Goal: Information Seeking & Learning: Learn about a topic

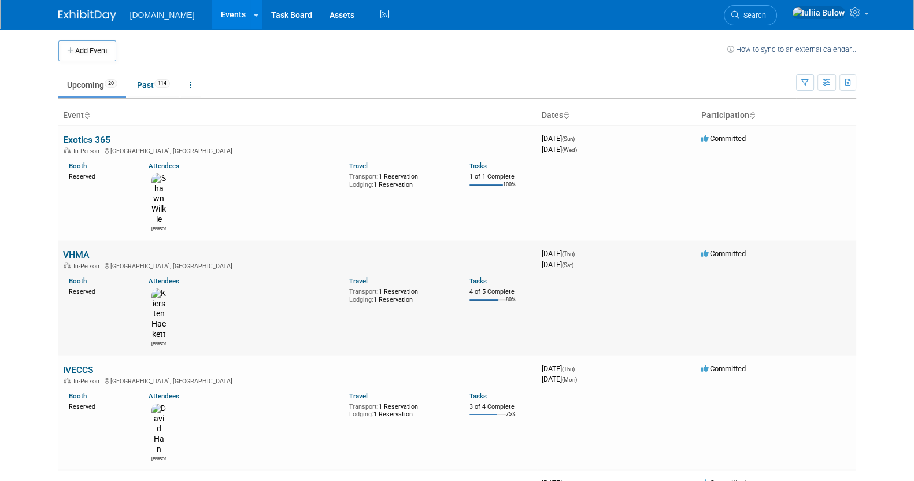
click at [80, 249] on link "VHMA" at bounding box center [76, 254] width 26 height 11
click at [76, 479] on link "AAHA" at bounding box center [75, 484] width 24 height 11
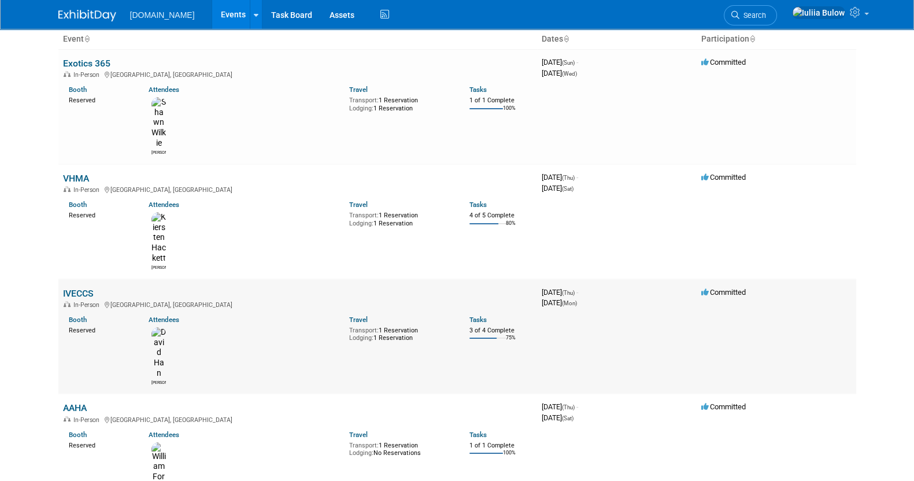
scroll to position [217, 0]
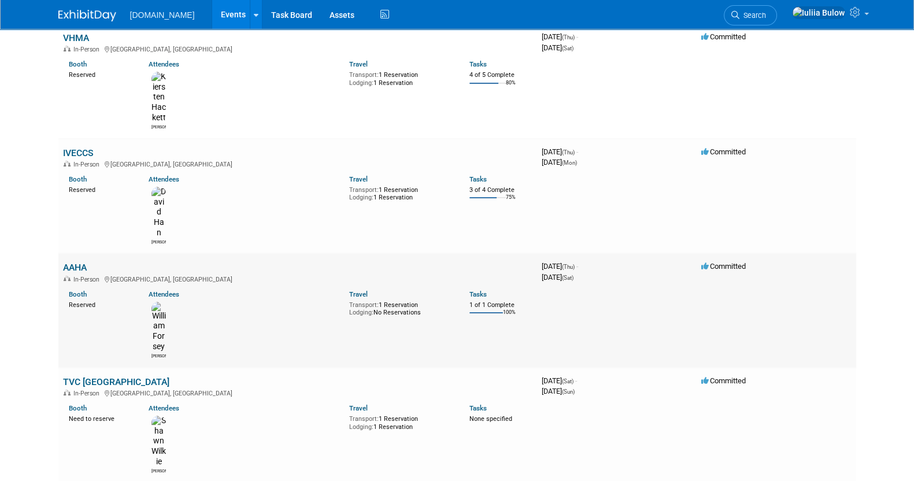
click at [80, 262] on link "AAHA" at bounding box center [75, 267] width 24 height 11
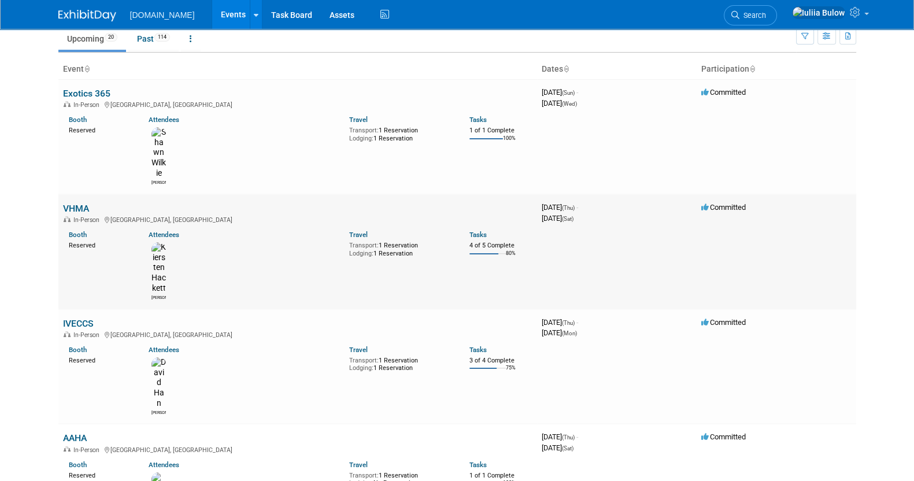
scroll to position [0, 0]
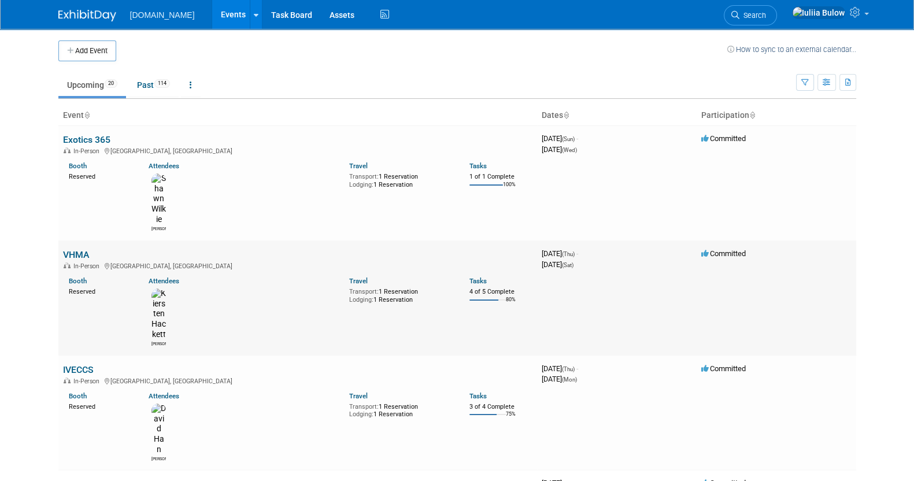
click at [78, 261] on div "In-Person New Orleans, LA" at bounding box center [297, 265] width 469 height 9
click at [77, 249] on link "VHMA" at bounding box center [76, 254] width 26 height 11
click at [87, 364] on link "IVECCS" at bounding box center [78, 369] width 31 height 11
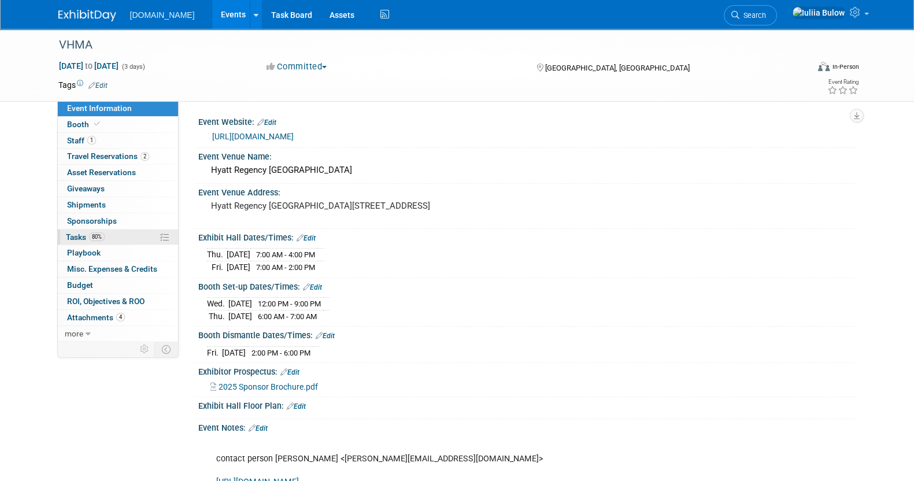
click at [87, 236] on span "Tasks 80%" at bounding box center [85, 236] width 39 height 9
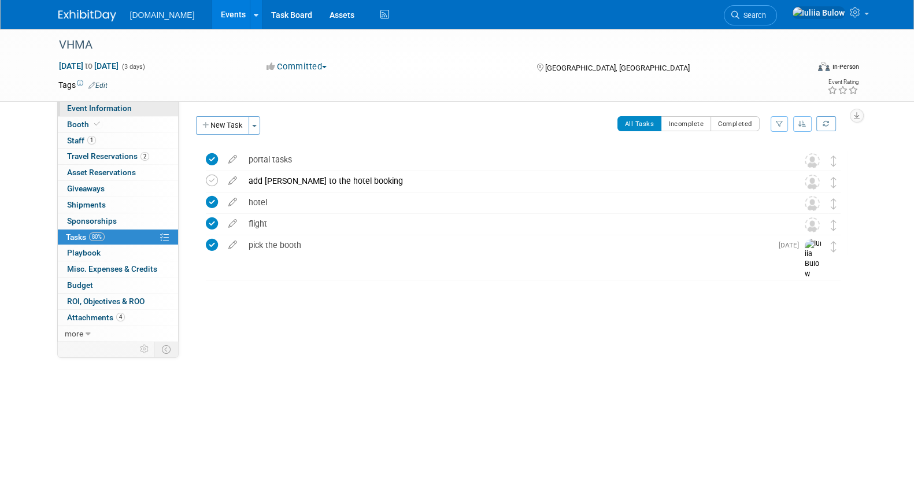
click at [89, 114] on link "Event Information" at bounding box center [118, 109] width 120 height 16
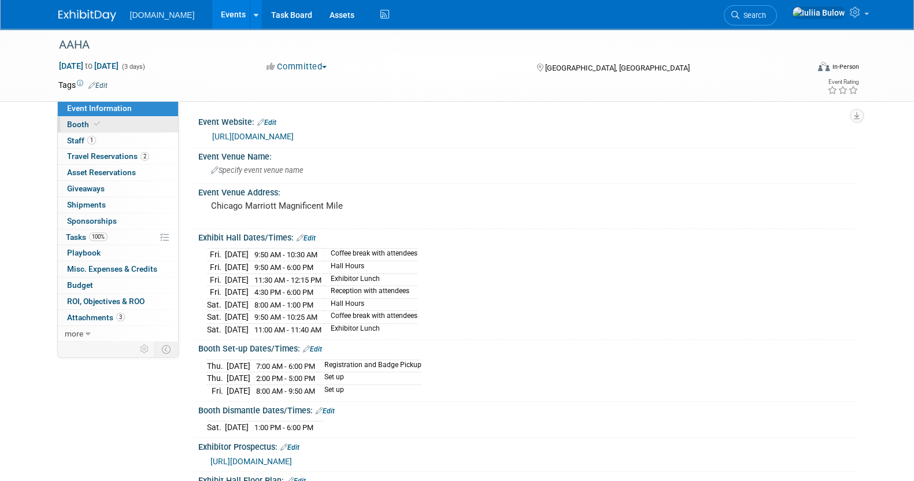
click at [102, 125] on link "Booth" at bounding box center [118, 125] width 120 height 16
click at [98, 235] on span "100%" at bounding box center [98, 236] width 18 height 9
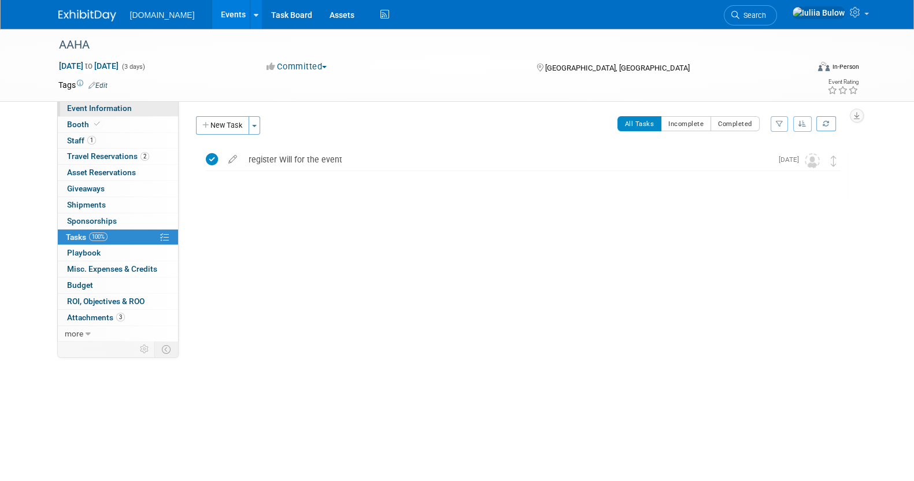
click at [95, 108] on span "Event Information" at bounding box center [99, 107] width 65 height 9
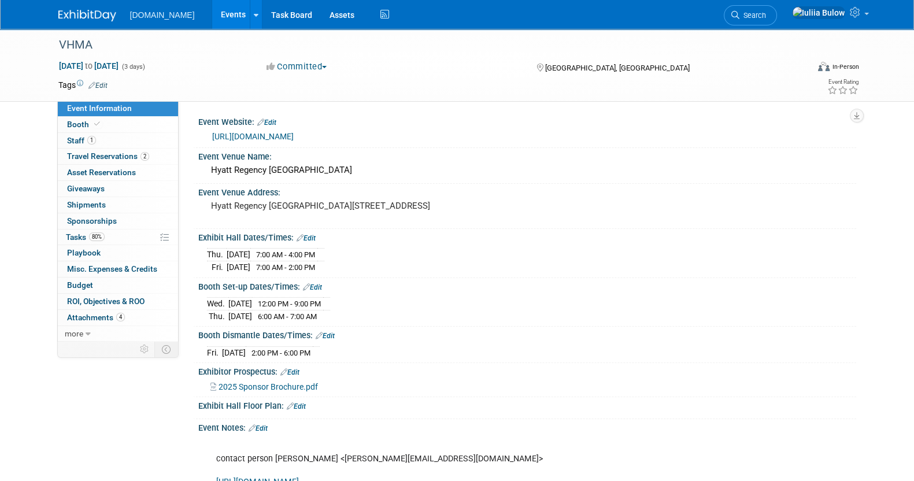
click at [294, 138] on link "[URL][DOMAIN_NAME]" at bounding box center [252, 136] width 81 height 9
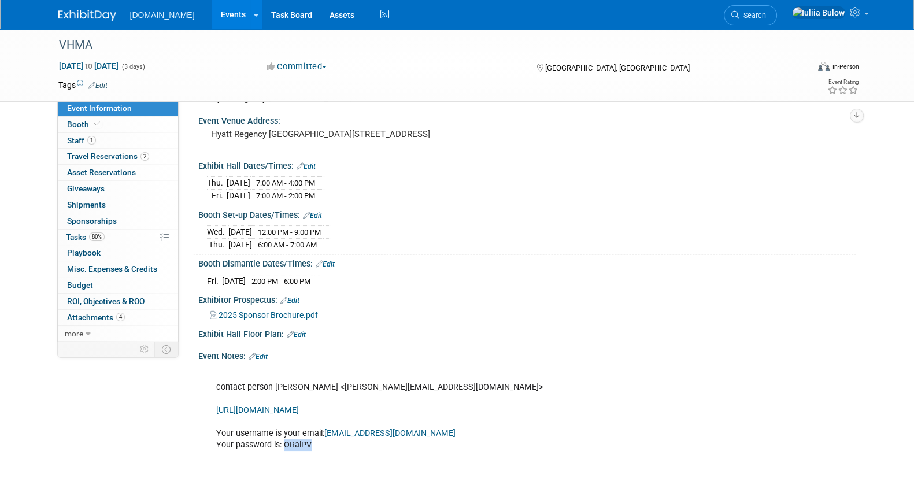
drag, startPoint x: 313, startPoint y: 455, endPoint x: 282, endPoint y: 453, distance: 31.3
click at [282, 453] on div "contact person [PERSON_NAME] <[PERSON_NAME][EMAIL_ADDRESS][DOMAIN_NAME]> [URL][…" at bounding box center [468, 410] width 521 height 93
click at [299, 414] on link "[URL][DOMAIN_NAME]" at bounding box center [257, 410] width 83 height 10
copy div "ORalPV"
click at [101, 129] on link "Booth" at bounding box center [118, 125] width 120 height 16
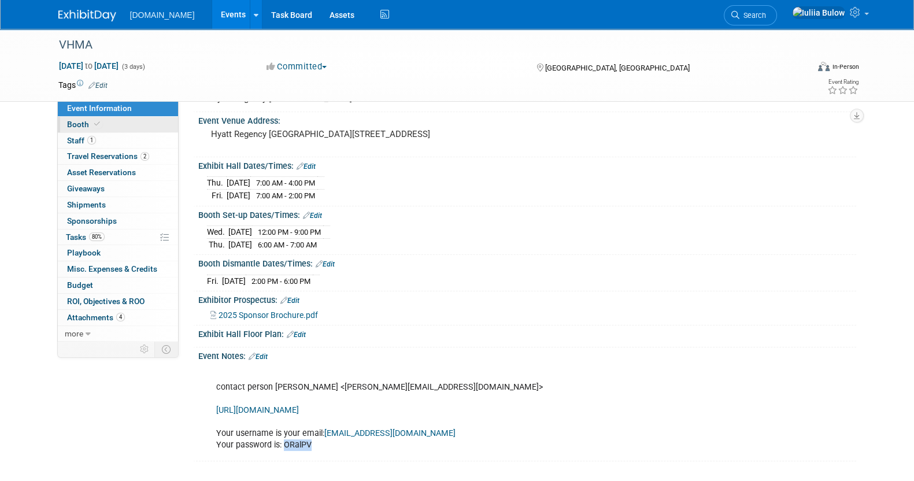
scroll to position [0, 0]
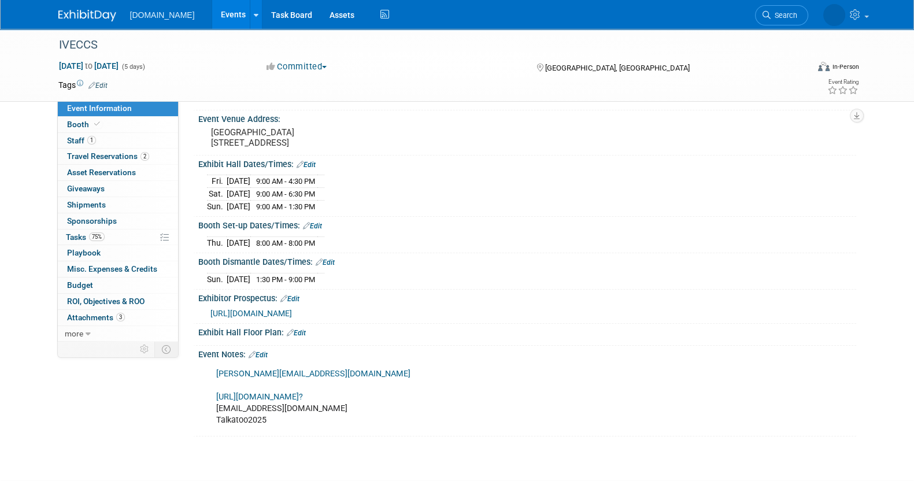
scroll to position [160, 0]
